Goal: Information Seeking & Learning: Understand process/instructions

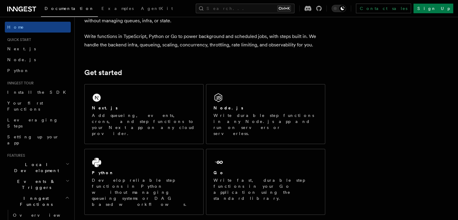
scroll to position [30, 0]
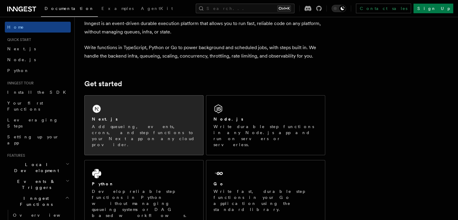
click at [163, 110] on div "Next.js Add queueing, events, crons, and step functions to your Next app on any…" at bounding box center [144, 124] width 119 height 59
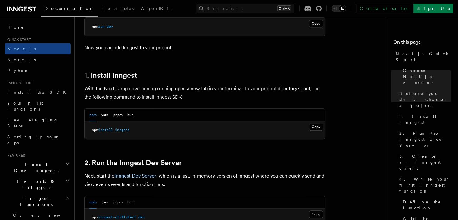
scroll to position [301, 0]
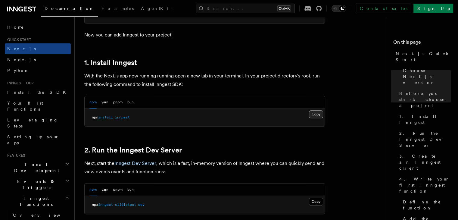
click at [311, 113] on button "Copy Copied" at bounding box center [316, 114] width 14 height 8
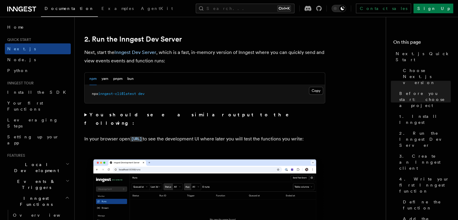
scroll to position [421, 0]
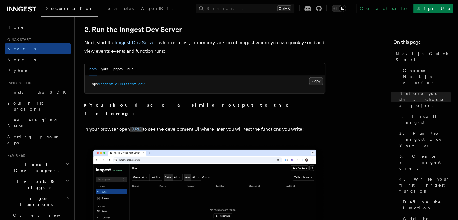
click at [318, 82] on button "Copy Copied" at bounding box center [316, 81] width 14 height 8
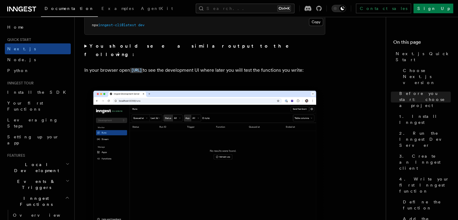
scroll to position [481, 0]
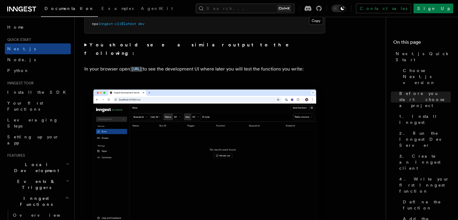
click at [218, 121] on img at bounding box center [204, 158] width 241 height 151
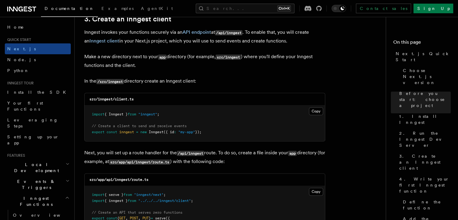
scroll to position [722, 0]
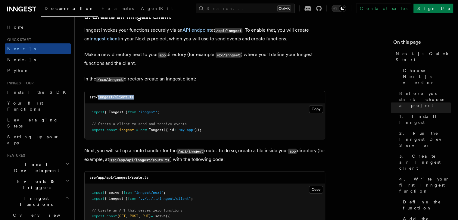
drag, startPoint x: 139, startPoint y: 98, endPoint x: 98, endPoint y: 97, distance: 41.5
click at [98, 97] on div "src/inngest/client.ts" at bounding box center [205, 97] width 240 height 12
copy code "inngest/client.ts"
click at [309, 108] on button "Copy Copied" at bounding box center [316, 109] width 14 height 8
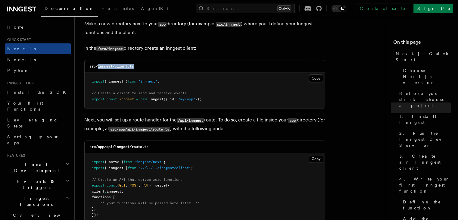
scroll to position [782, 0]
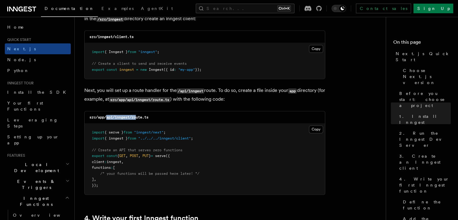
drag, startPoint x: 107, startPoint y: 117, endPoint x: 137, endPoint y: 119, distance: 29.8
click at [137, 119] on code "src/app/api/inngest/route.ts" at bounding box center [118, 117] width 59 height 4
drag, startPoint x: 151, startPoint y: 119, endPoint x: 147, endPoint y: 118, distance: 4.3
click at [147, 118] on div "src/app/api/inngest/route.ts" at bounding box center [205, 117] width 240 height 12
click at [151, 117] on div "src/app/api/inngest/route.ts" at bounding box center [205, 117] width 240 height 12
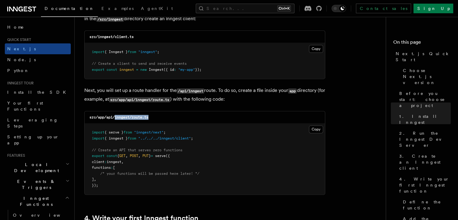
drag, startPoint x: 149, startPoint y: 117, endPoint x: 116, endPoint y: 118, distance: 33.7
click at [116, 118] on code "src/app/api/inngest/route.ts" at bounding box center [118, 117] width 59 height 4
copy code "inngest/route.ts"
click at [311, 132] on button "Copy Copied" at bounding box center [316, 129] width 14 height 8
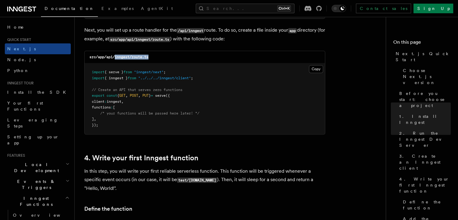
scroll to position [873, 0]
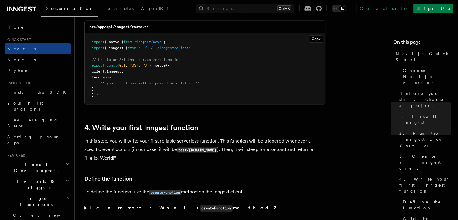
click at [205, 124] on h2 "4. Write your first Inngest function" at bounding box center [204, 127] width 241 height 8
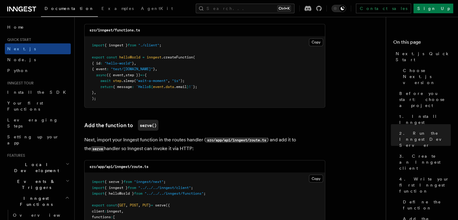
scroll to position [1174, 0]
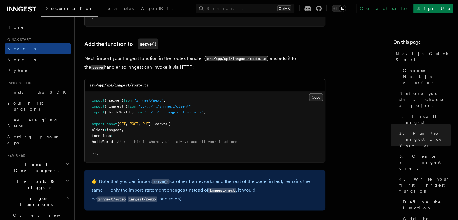
click at [319, 99] on button "Copy Copied" at bounding box center [316, 97] width 14 height 8
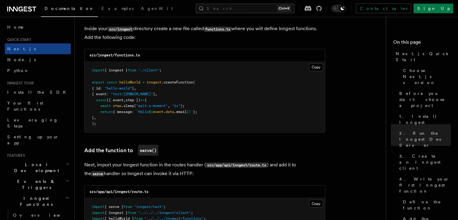
scroll to position [1053, 0]
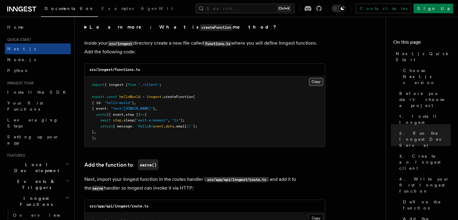
click at [312, 82] on button "Copy Copied" at bounding box center [316, 82] width 14 height 8
